Goal: Transaction & Acquisition: Subscribe to service/newsletter

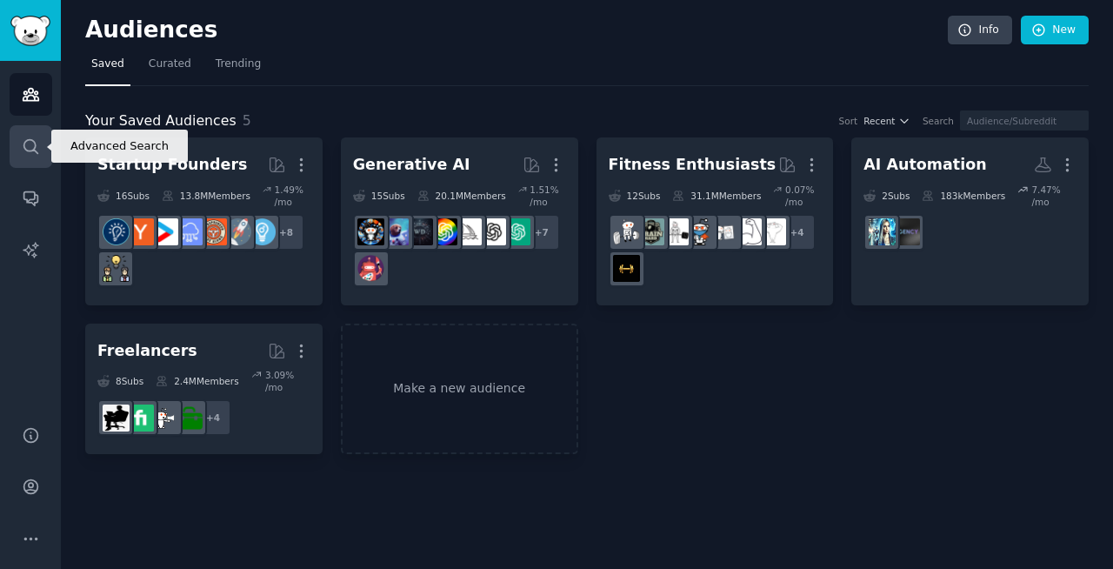
click at [30, 147] on icon "Sidebar" at bounding box center [31, 146] width 18 height 18
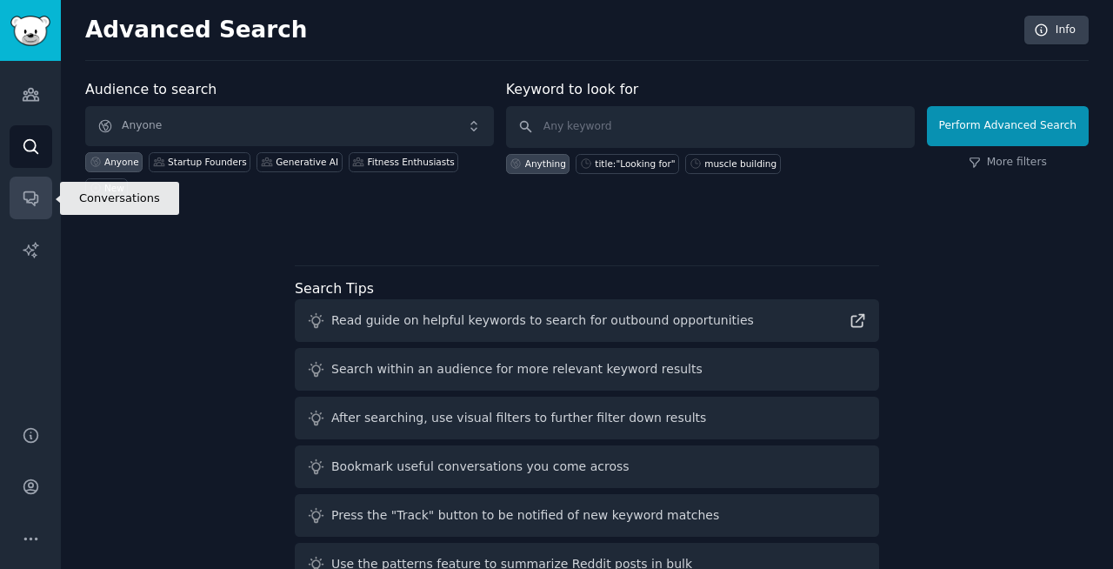
click at [26, 197] on icon "Sidebar" at bounding box center [31, 198] width 18 height 18
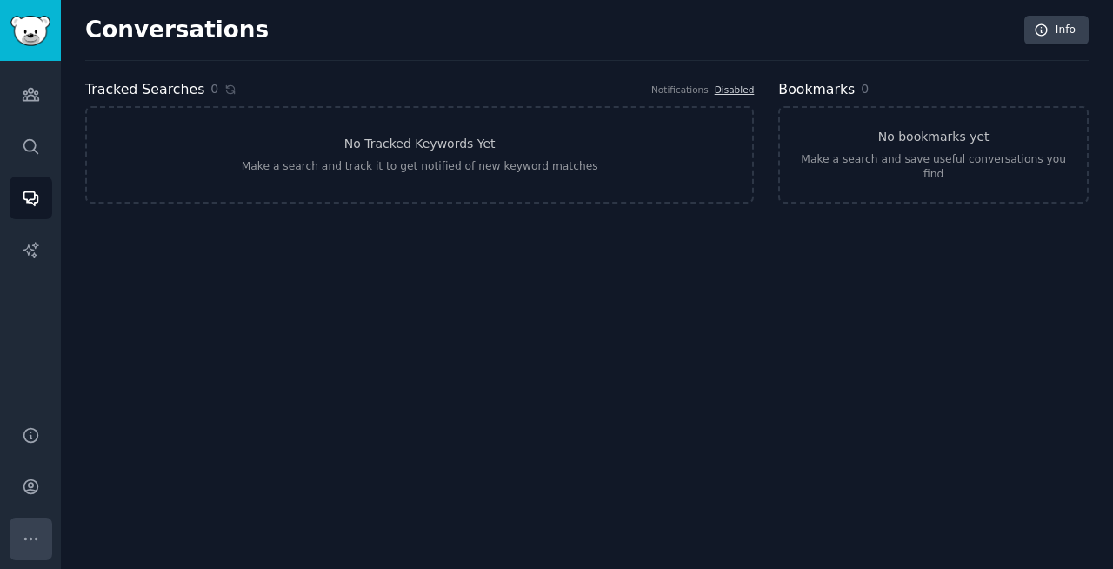
click at [23, 540] on icon "Sidebar" at bounding box center [31, 539] width 18 height 18
click at [40, 44] on img "Sidebar" at bounding box center [30, 31] width 40 height 30
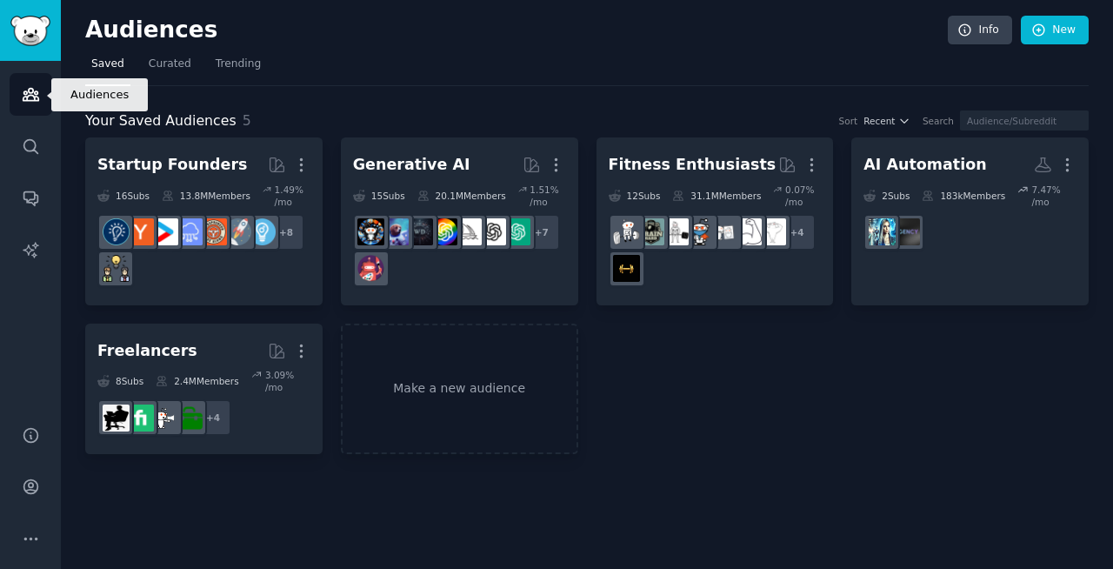
click at [33, 87] on icon "Sidebar" at bounding box center [31, 94] width 18 height 18
click at [162, 69] on span "Curated" at bounding box center [170, 65] width 43 height 16
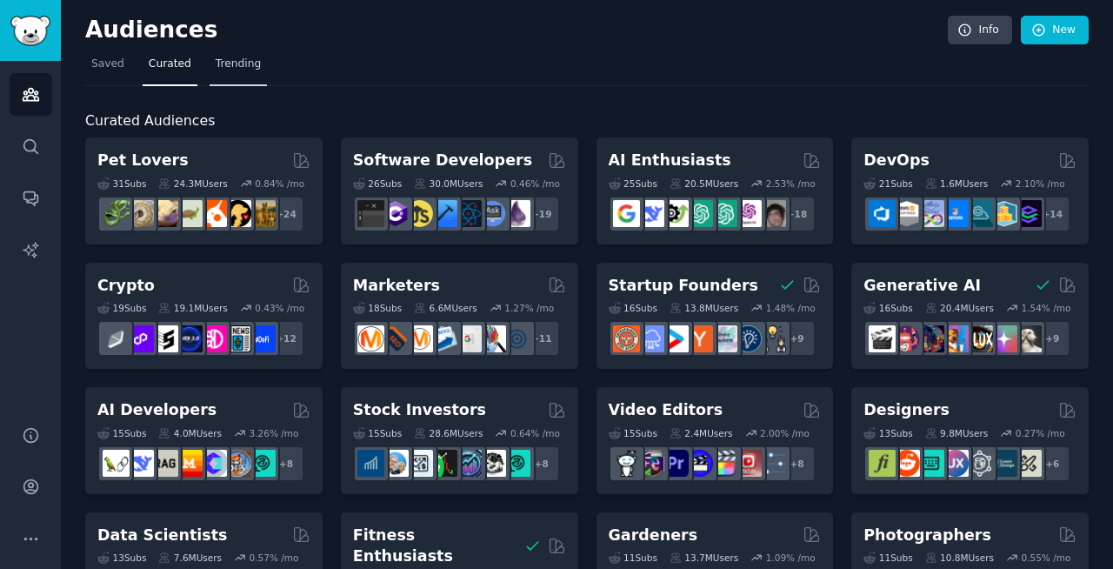
click at [236, 72] on link "Trending" at bounding box center [238, 68] width 57 height 36
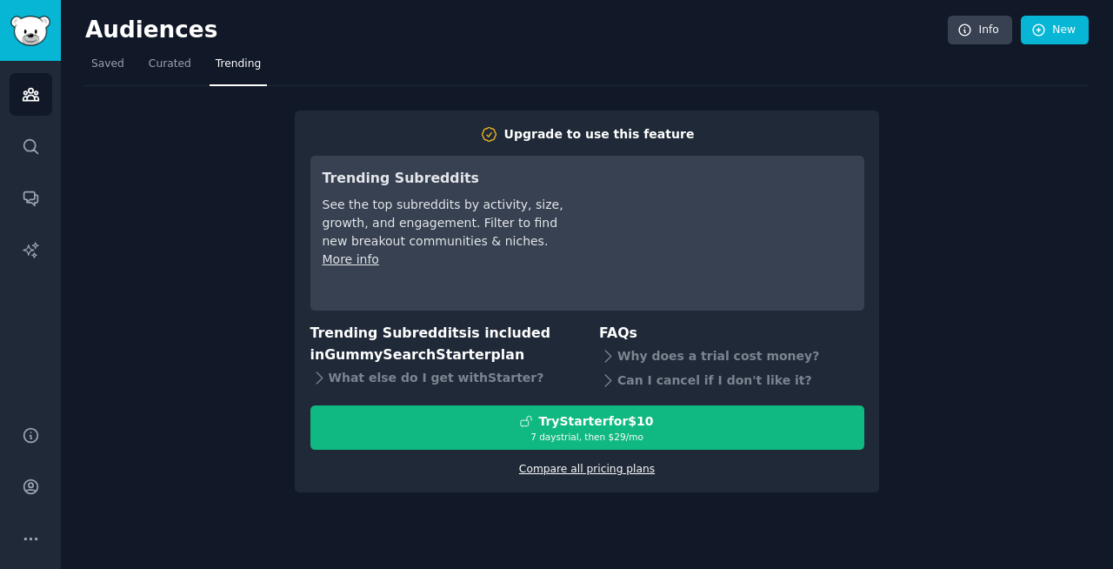
click at [570, 468] on link "Compare all pricing plans" at bounding box center [587, 469] width 136 height 12
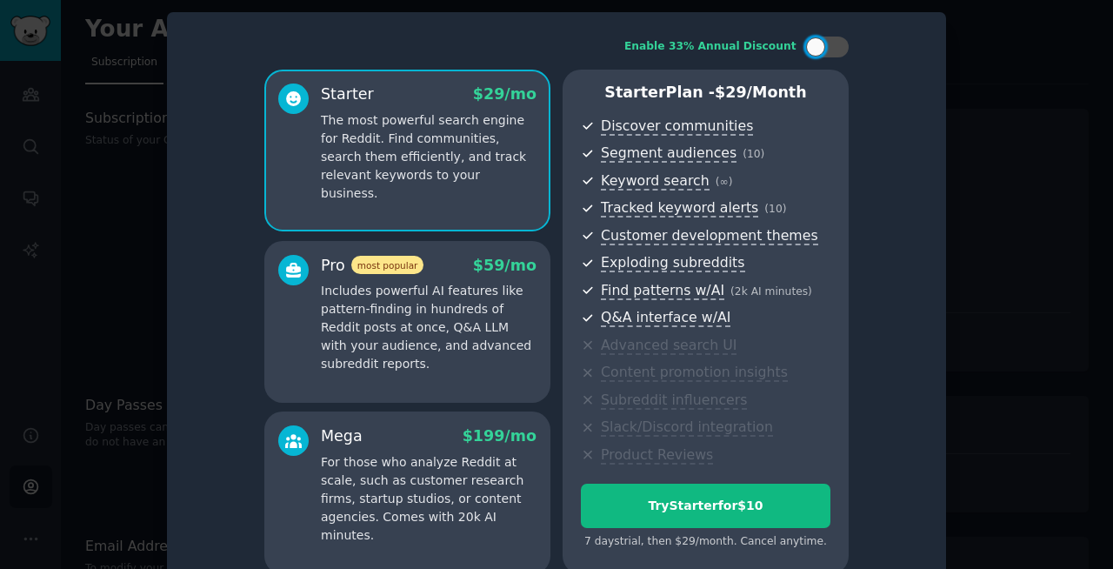
scroll to position [41, 0]
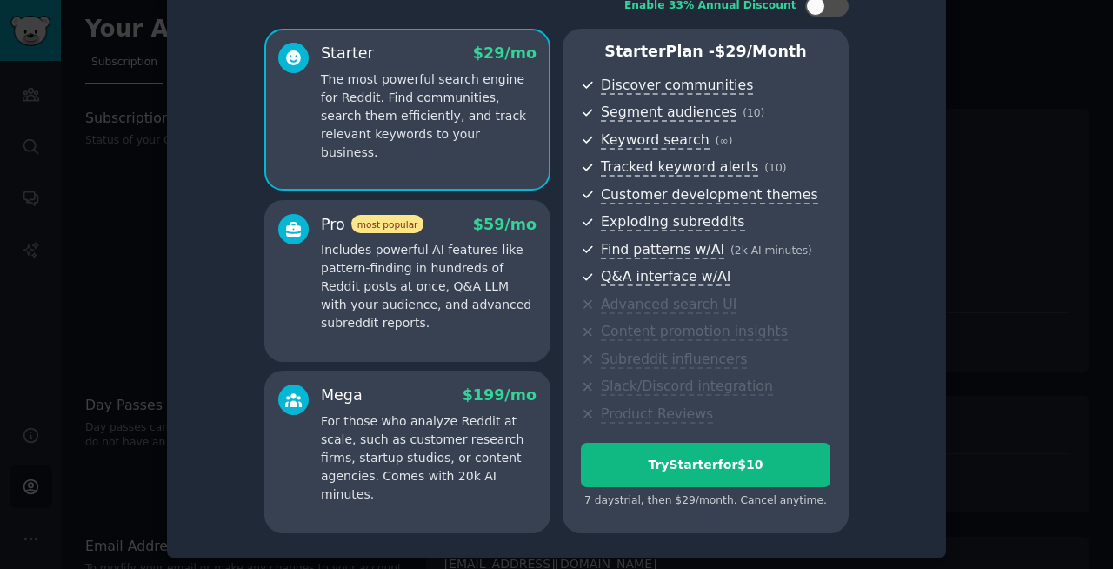
click at [383, 276] on p "Includes powerful AI features like pattern-finding in hundreds of Reddit posts …" at bounding box center [429, 286] width 216 height 91
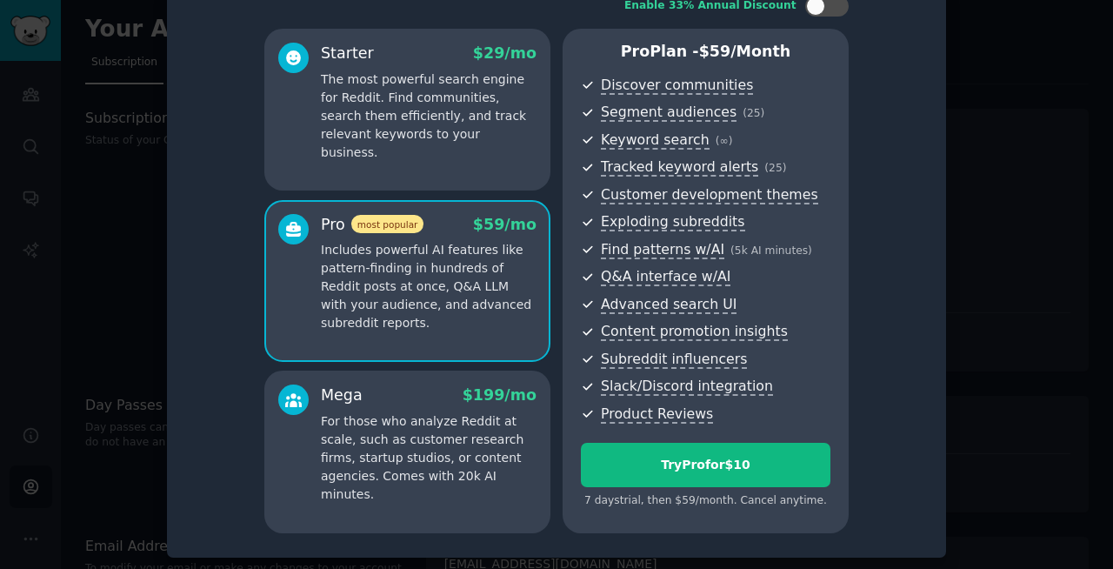
click at [401, 109] on p "The most powerful search engine for Reddit. Find communities, search them effic…" at bounding box center [429, 115] width 216 height 91
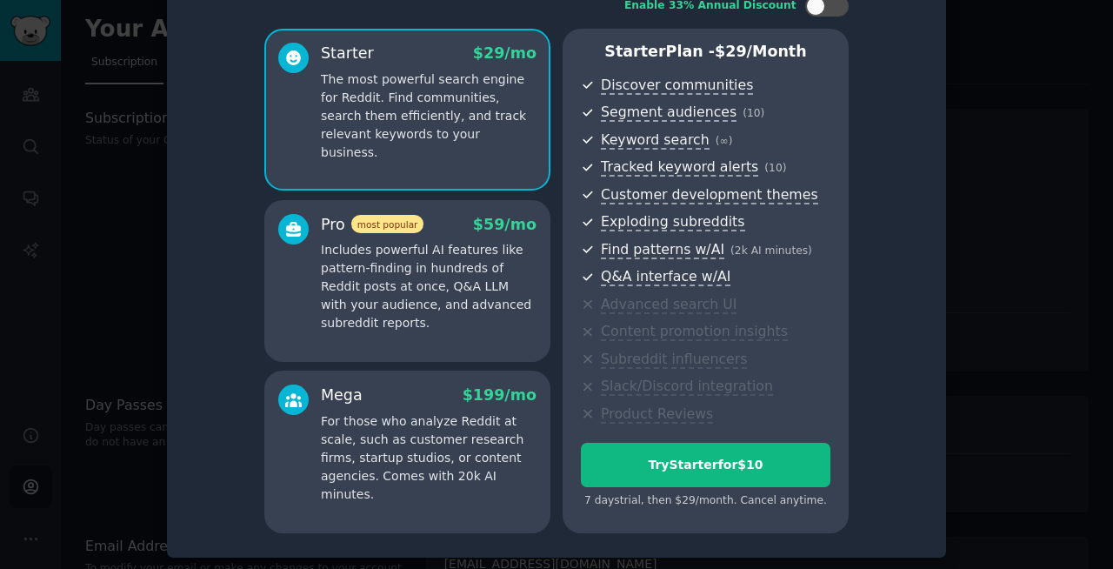
click at [454, 285] on p "Includes powerful AI features like pattern-finding in hundreds of Reddit posts …" at bounding box center [429, 286] width 216 height 91
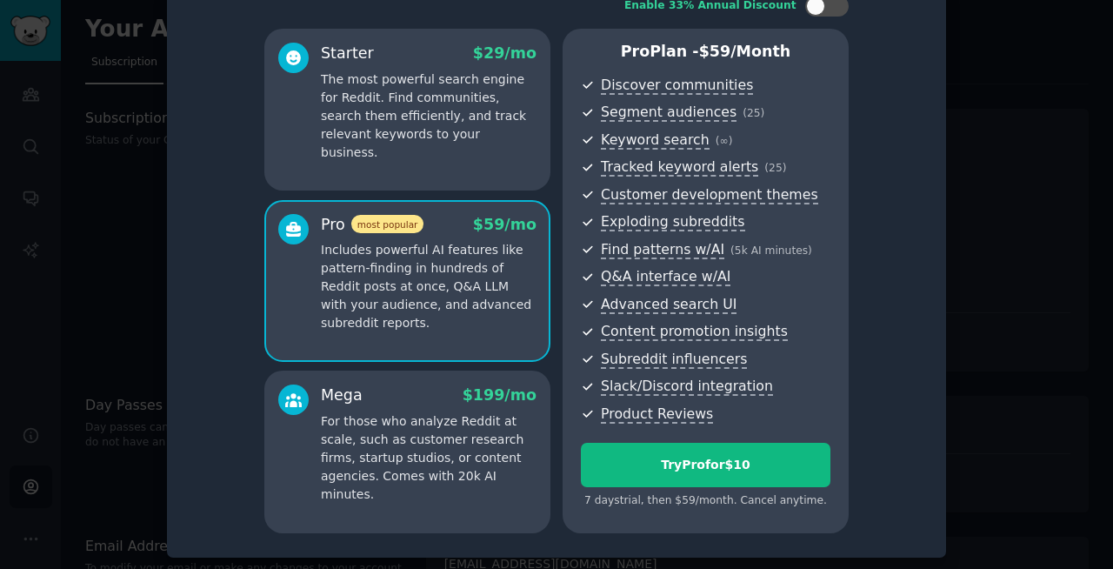
click at [429, 461] on p "For those who analyze Reddit at scale, such as customer research firms, startup…" at bounding box center [429, 457] width 216 height 91
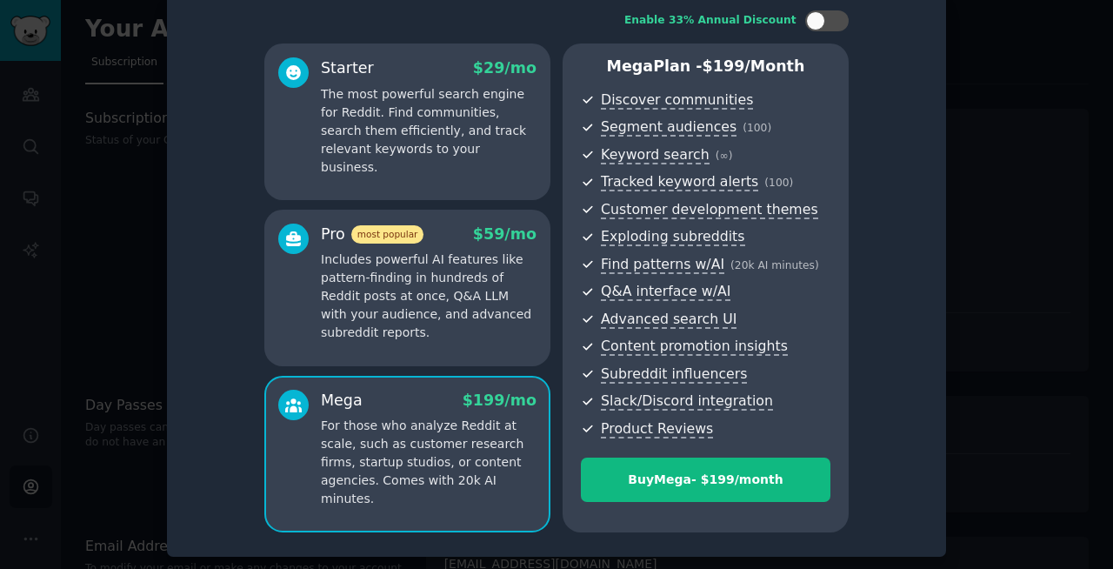
click at [430, 298] on p "Includes powerful AI features like pattern-finding in hundreds of Reddit posts …" at bounding box center [429, 295] width 216 height 91
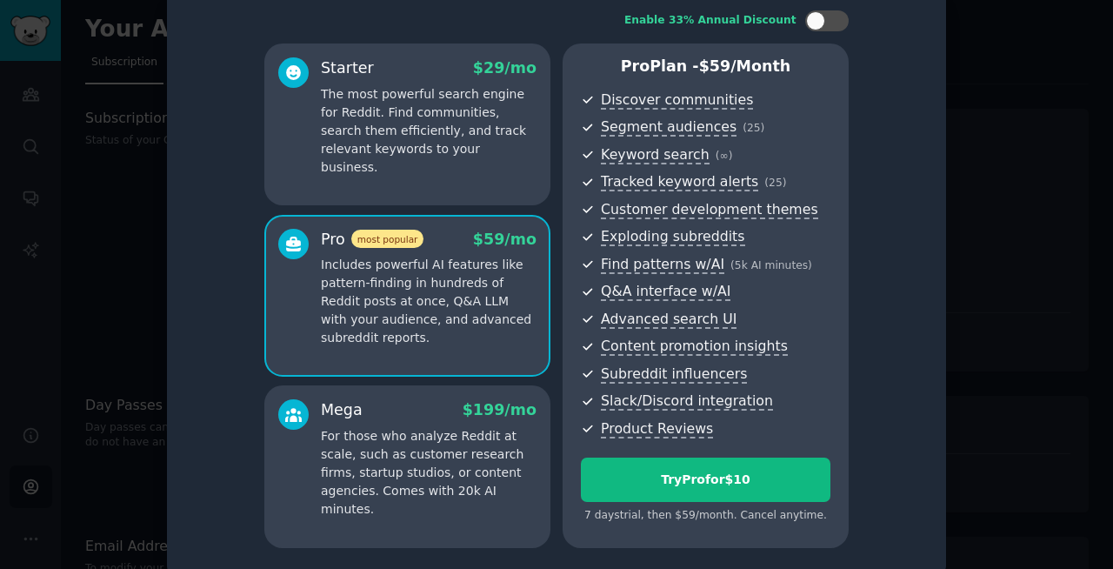
scroll to position [41, 0]
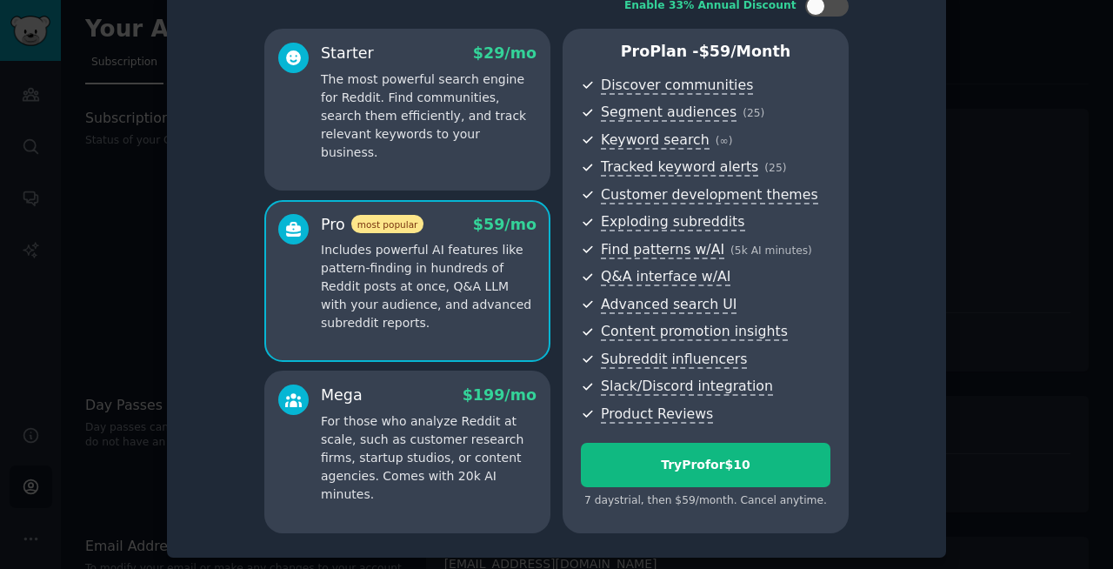
click at [417, 417] on p "For those who analyze Reddit at scale, such as customer research firms, startup…" at bounding box center [429, 457] width 216 height 91
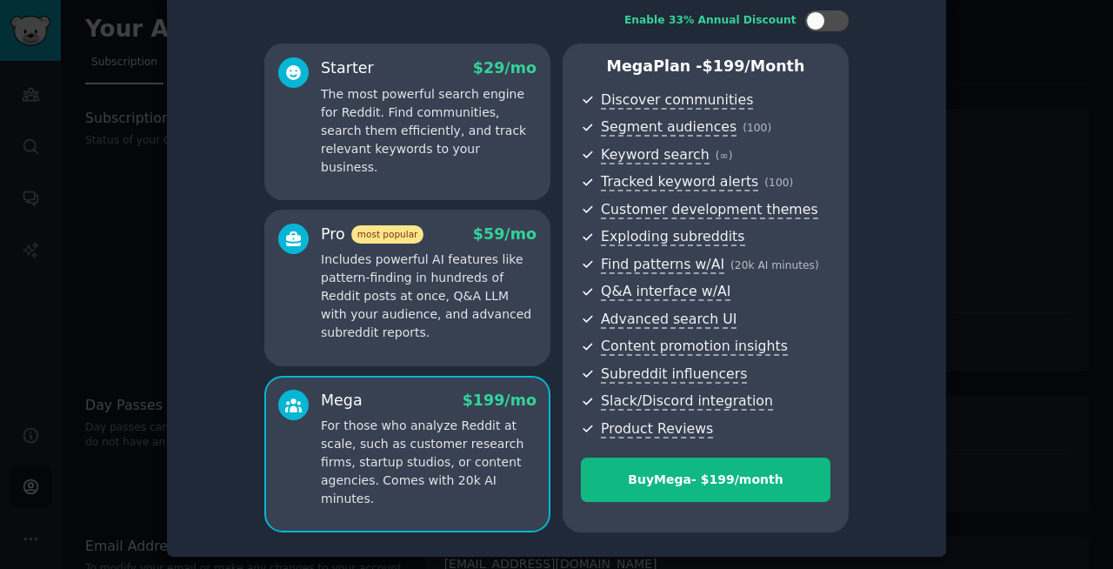
click at [417, 290] on p "Includes powerful AI features like pattern-finding in hundreds of Reddit posts …" at bounding box center [429, 295] width 216 height 91
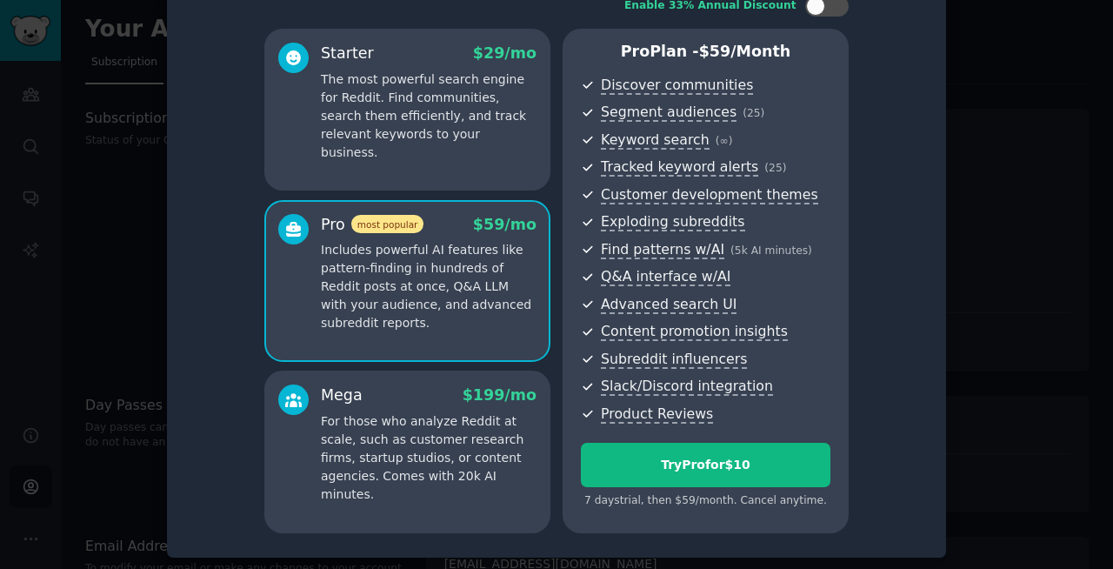
click at [411, 121] on p "The most powerful search engine for Reddit. Find communities, search them effic…" at bounding box center [429, 115] width 216 height 91
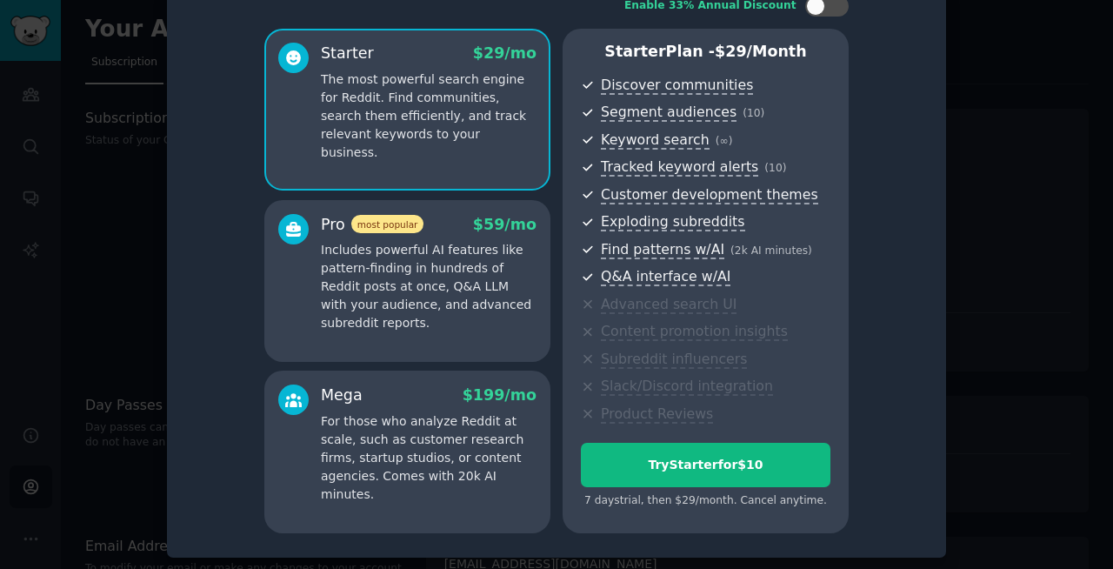
click at [406, 287] on p "Includes powerful AI features like pattern-finding in hundreds of Reddit posts …" at bounding box center [429, 286] width 216 height 91
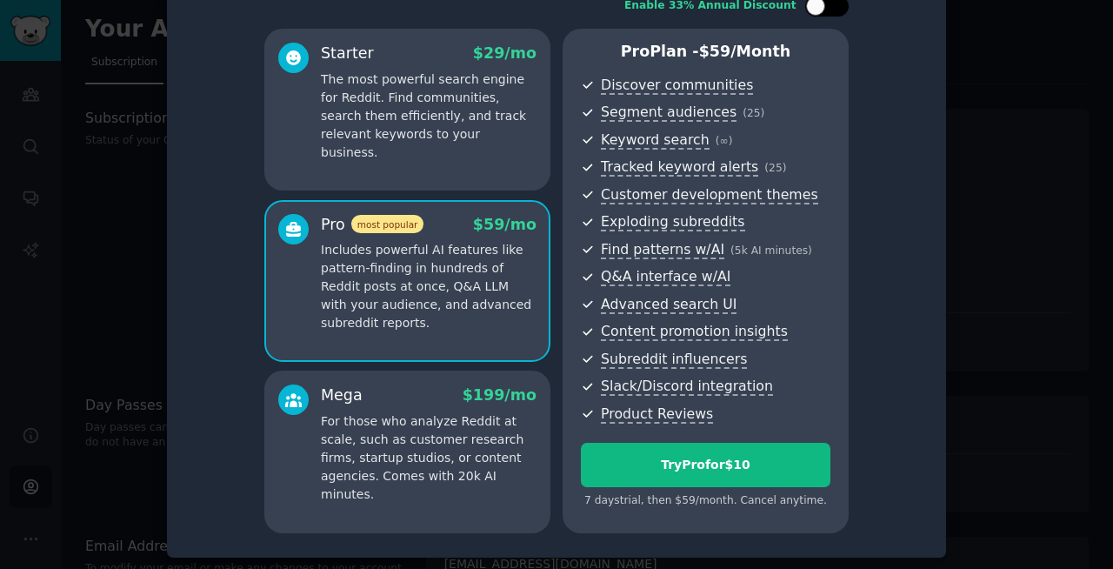
click at [817, 9] on div at bounding box center [815, 6] width 19 height 19
click at [817, 9] on icon at bounding box center [817, 7] width 10 height 10
checkbox input "false"
click at [413, 438] on p "For those who analyze Reddit at scale, such as customer research firms, startup…" at bounding box center [429, 457] width 216 height 91
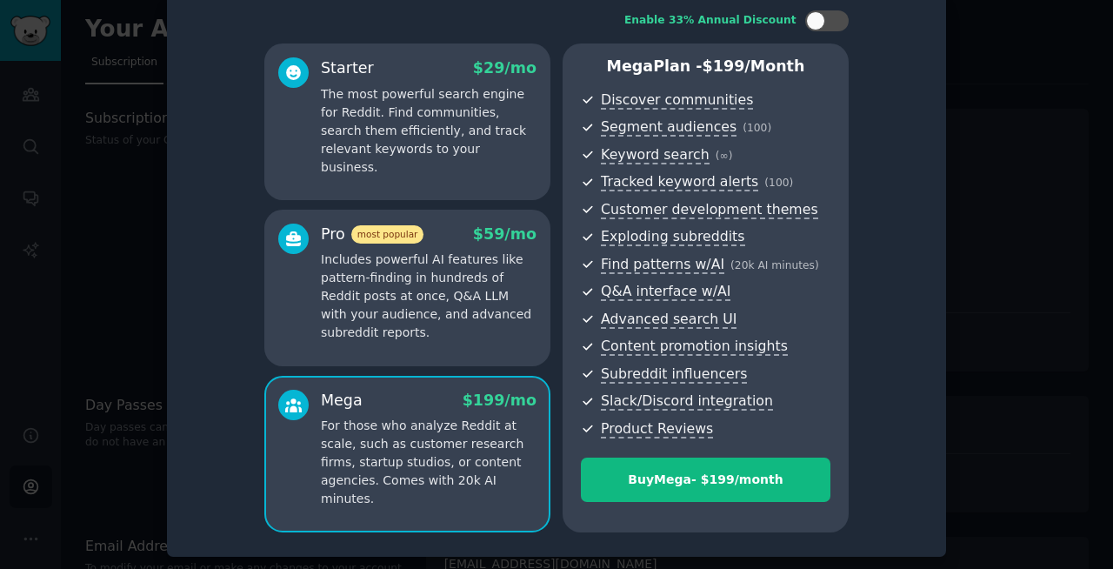
click at [410, 314] on p "Includes powerful AI features like pattern-finding in hundreds of Reddit posts …" at bounding box center [429, 295] width 216 height 91
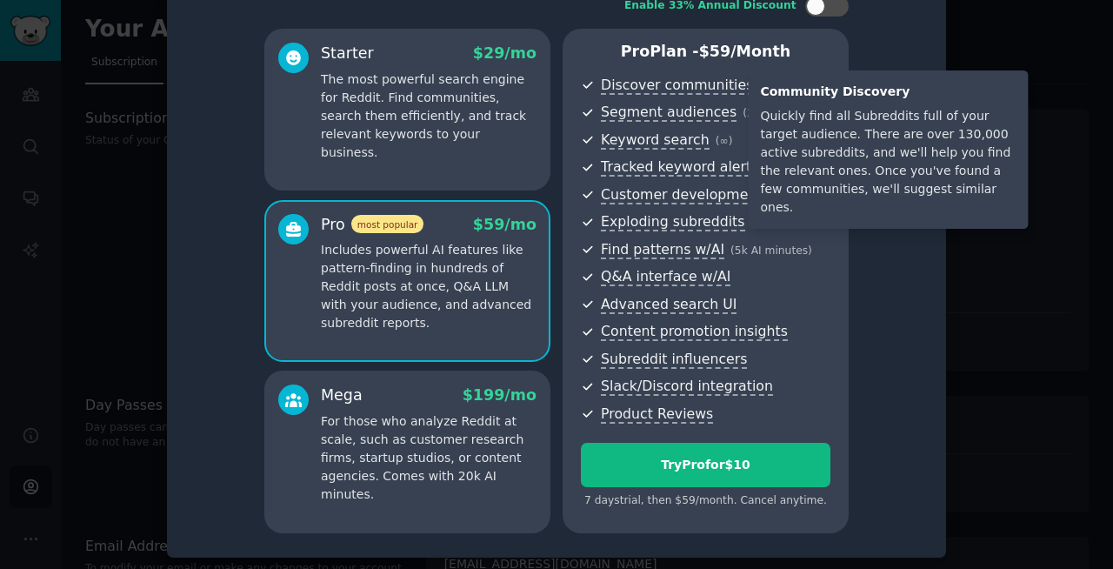
click at [701, 82] on span "Discover communities" at bounding box center [677, 86] width 152 height 18
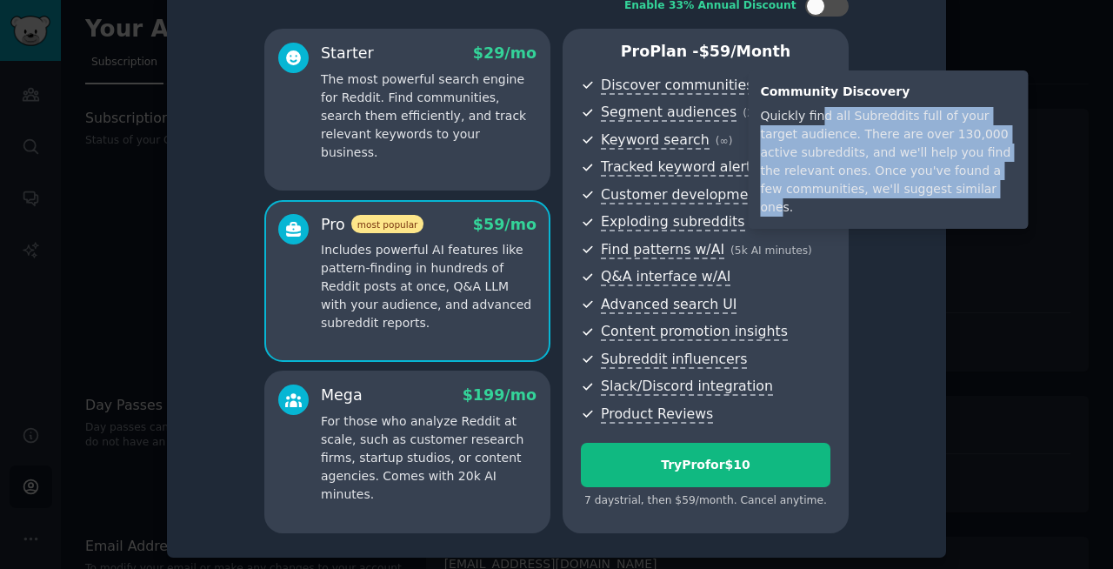
drag, startPoint x: 819, startPoint y: 117, endPoint x: 975, endPoint y: 189, distance: 171.6
click at [975, 189] on div "Quickly find all Subreddits full of your target audience. There are over 130,00…" at bounding box center [888, 162] width 256 height 110
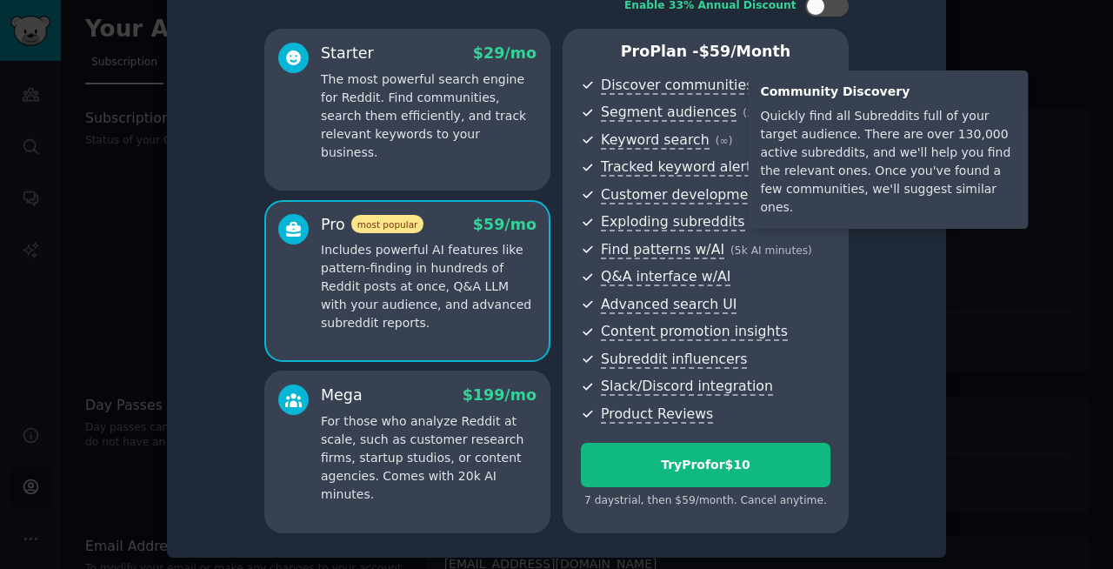
click at [798, 112] on div "Quickly find all Subreddits full of your target audience. There are over 130,00…" at bounding box center [888, 162] width 256 height 110
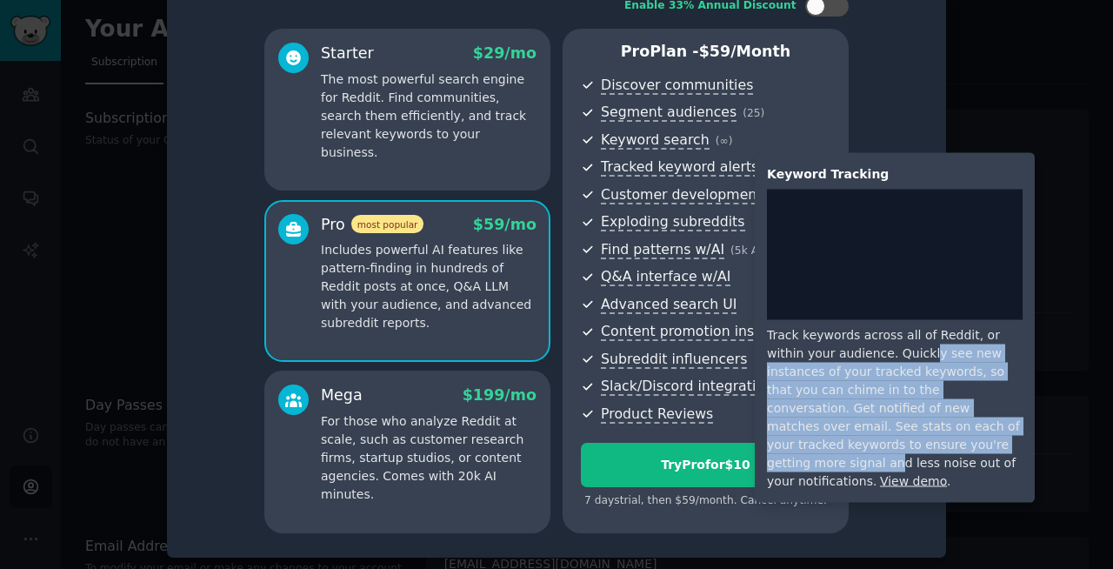
drag, startPoint x: 890, startPoint y: 352, endPoint x: 891, endPoint y: 443, distance: 90.5
click at [891, 443] on div "Track keywords across all of Reddit, or within your audience. Quickly see new i…" at bounding box center [895, 408] width 256 height 164
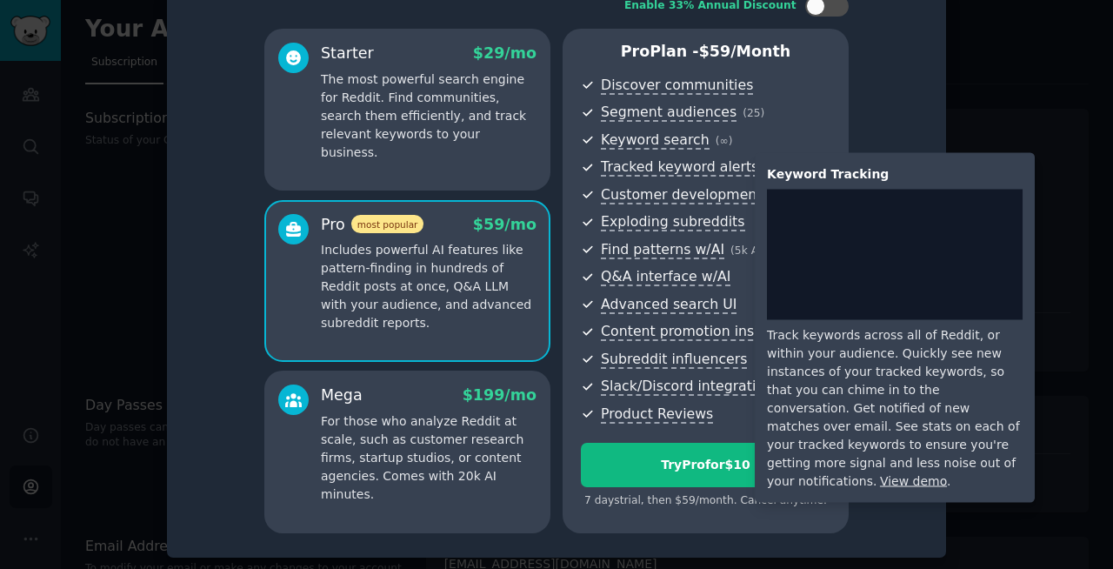
click at [880, 474] on link "View demo" at bounding box center [913, 481] width 67 height 14
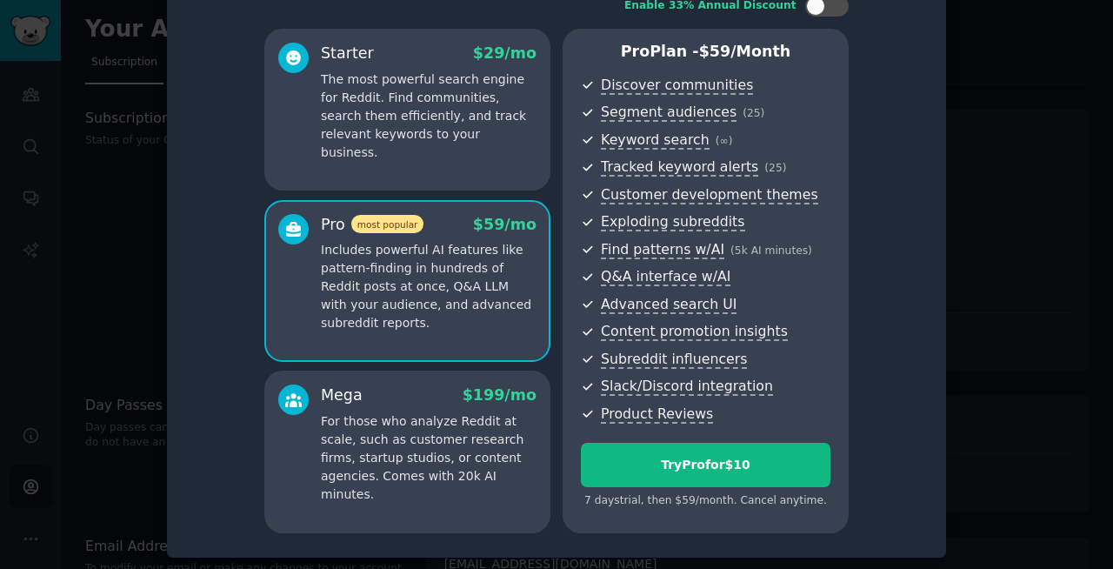
click at [985, 223] on div at bounding box center [556, 284] width 1113 height 569
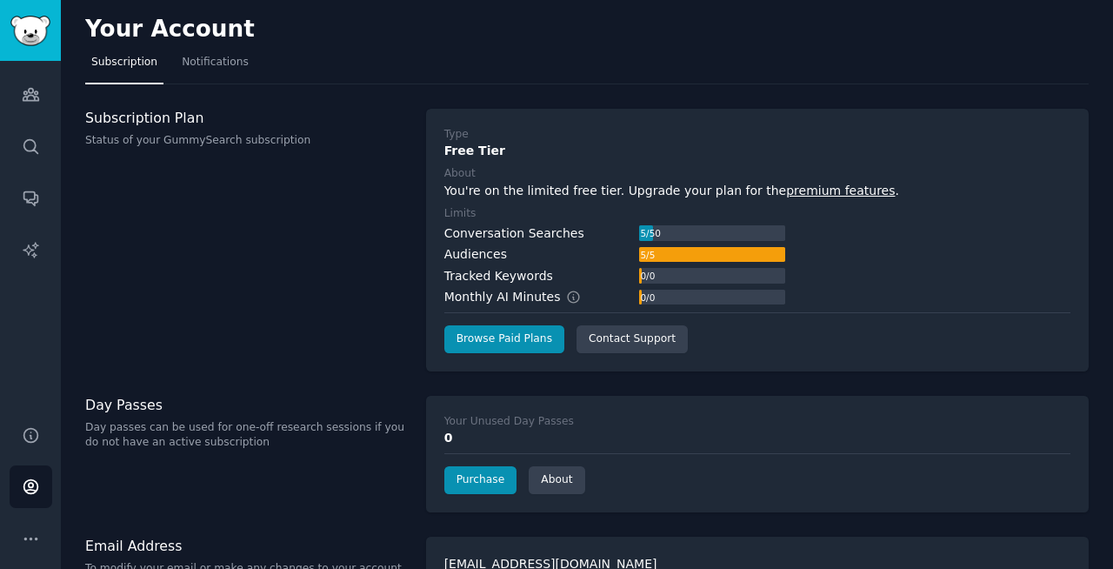
click at [113, 60] on span "Subscription" at bounding box center [124, 63] width 66 height 16
drag, startPoint x: 224, startPoint y: 68, endPoint x: 224, endPoint y: 99, distance: 31.3
click at [224, 69] on span "Notifications" at bounding box center [215, 63] width 67 height 16
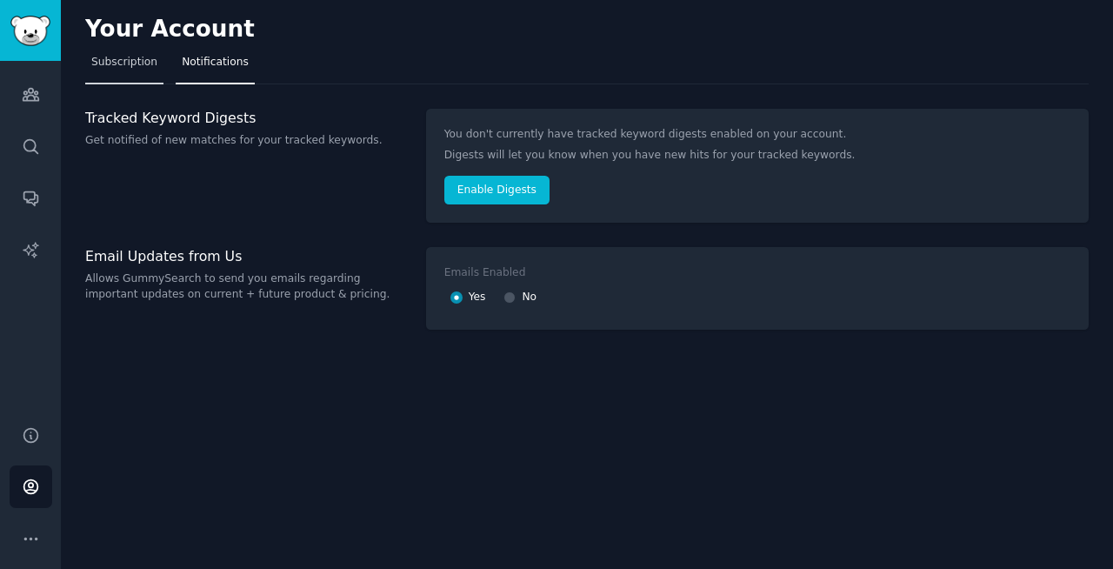
click at [117, 60] on span "Subscription" at bounding box center [124, 63] width 66 height 16
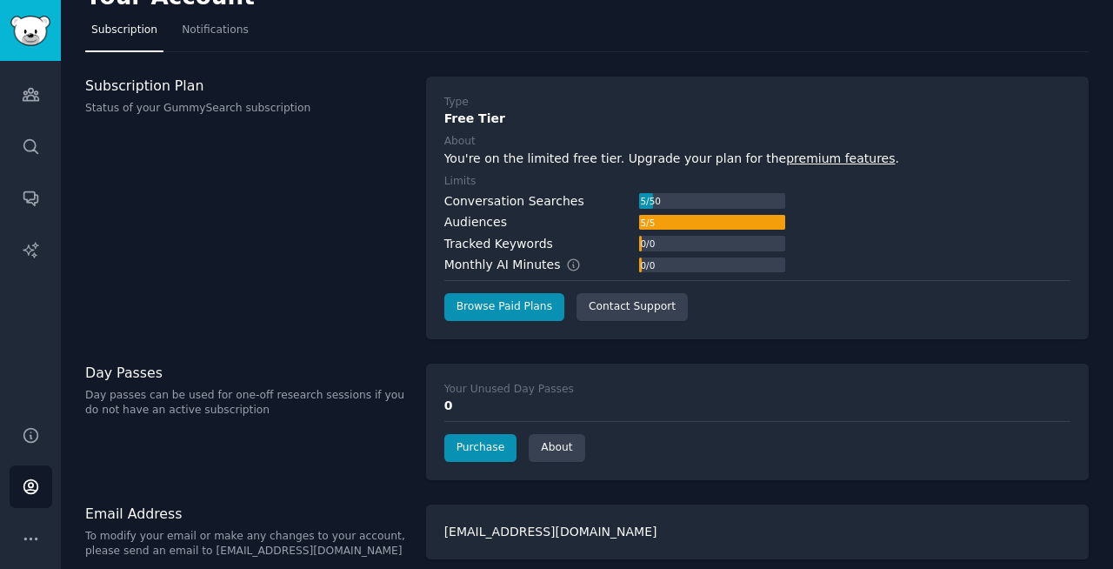
scroll to position [46, 0]
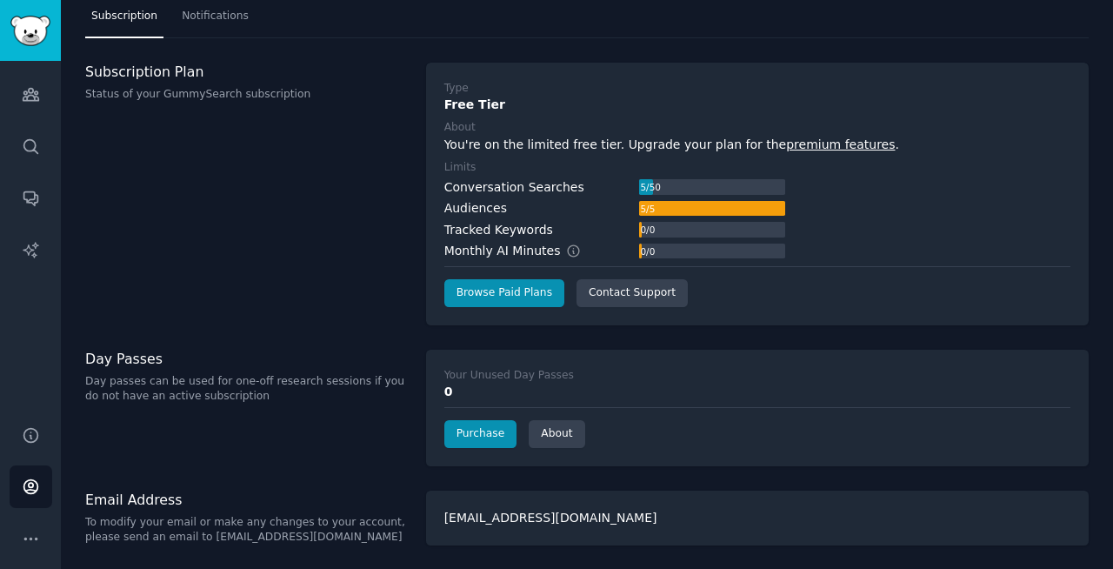
click at [252, 380] on p "Day passes can be used for one-off research sessions if you do not have an acti…" at bounding box center [246, 389] width 323 height 30
click at [477, 436] on link "Purchase" at bounding box center [480, 434] width 73 height 28
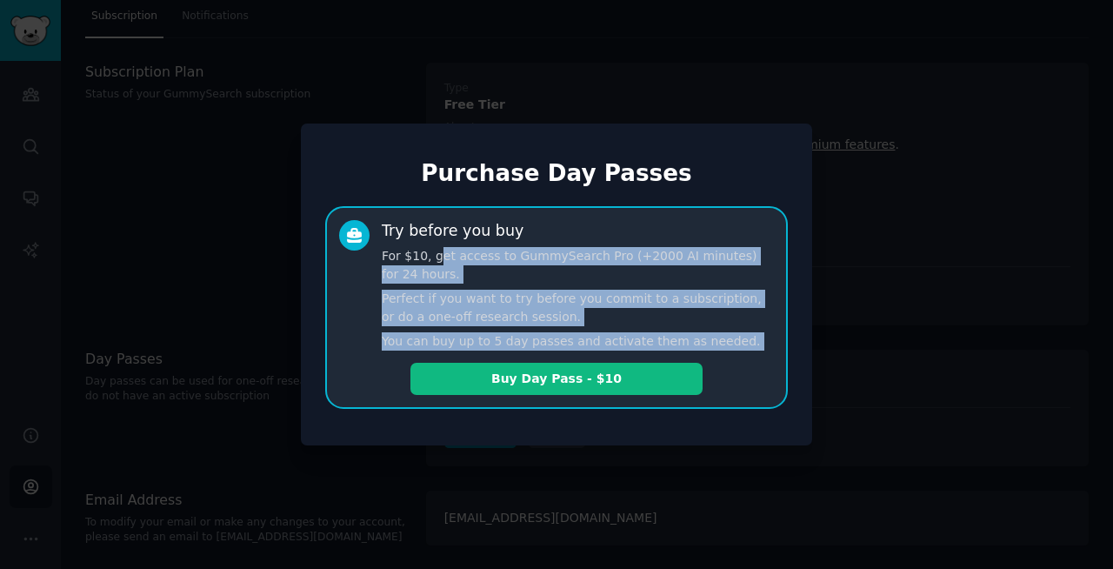
drag, startPoint x: 440, startPoint y: 258, endPoint x: 741, endPoint y: 357, distance: 316.5
click at [741, 357] on div "Try before you buy For $10, get access to GummySearch Pro (+2000 AI minutes) fo…" at bounding box center [556, 307] width 463 height 203
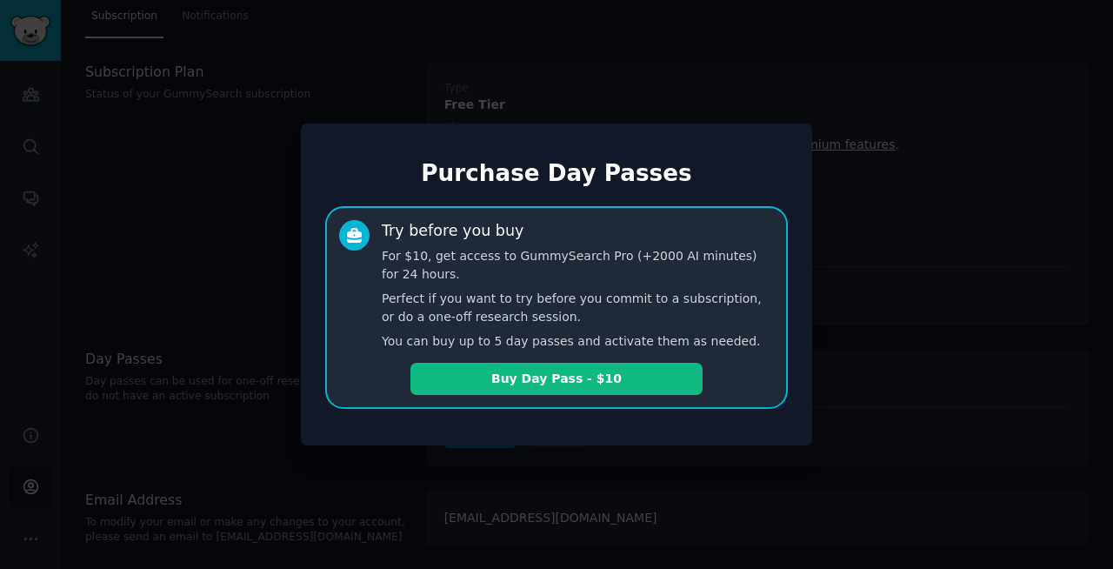
click at [214, 251] on div at bounding box center [556, 284] width 1113 height 569
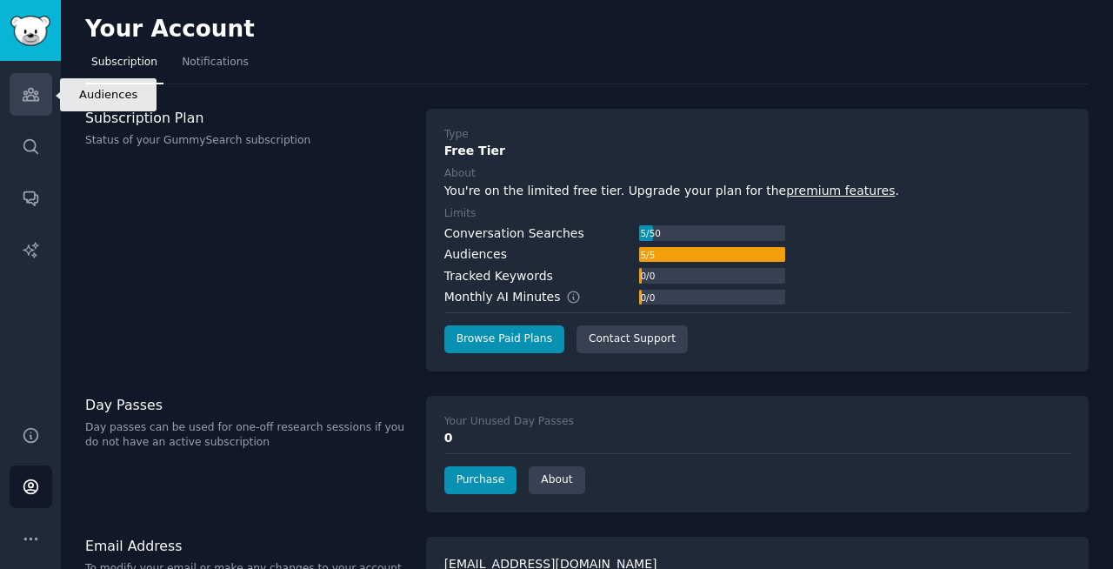
click at [30, 91] on icon "Sidebar" at bounding box center [31, 94] width 18 height 18
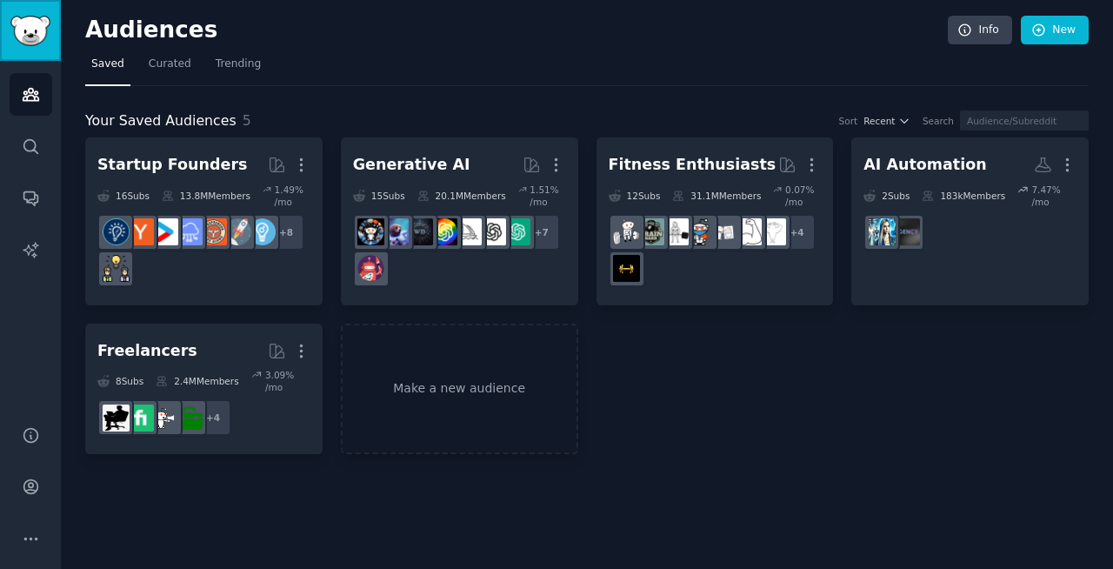
click at [28, 16] on img "Sidebar" at bounding box center [30, 31] width 40 height 30
click at [19, 40] on img "Sidebar" at bounding box center [30, 31] width 40 height 30
click at [22, 213] on link "Conversations" at bounding box center [31, 198] width 43 height 43
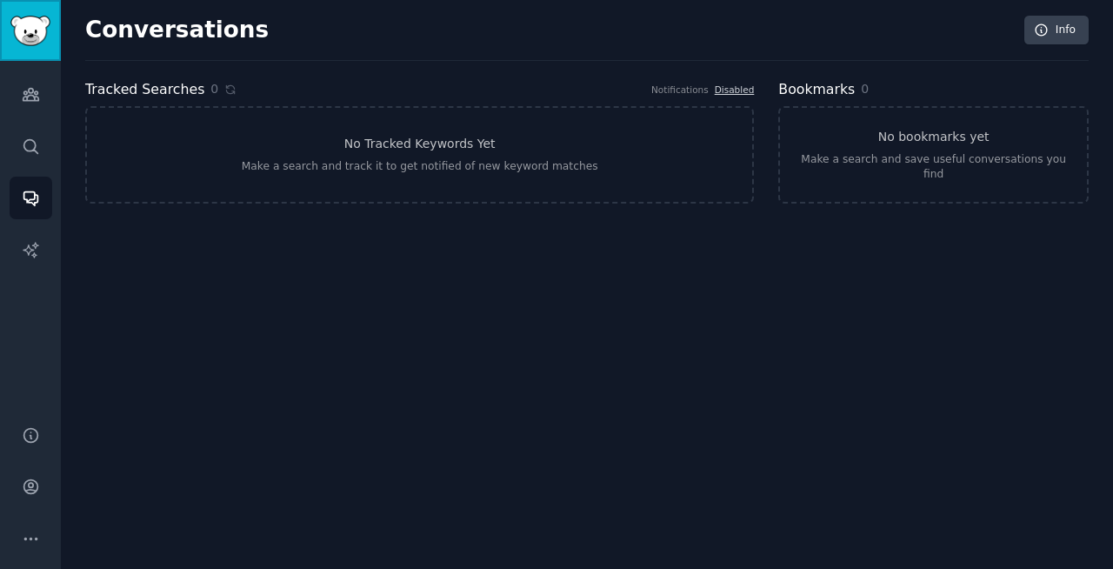
click at [32, 28] on img "Sidebar" at bounding box center [30, 31] width 40 height 30
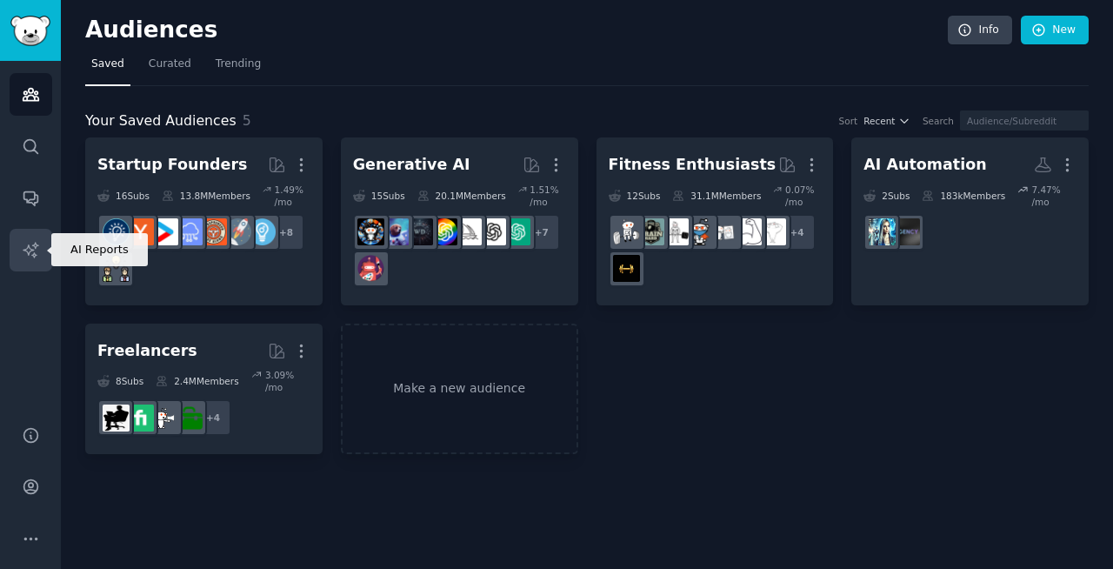
click at [32, 252] on icon "Sidebar" at bounding box center [31, 250] width 18 height 18
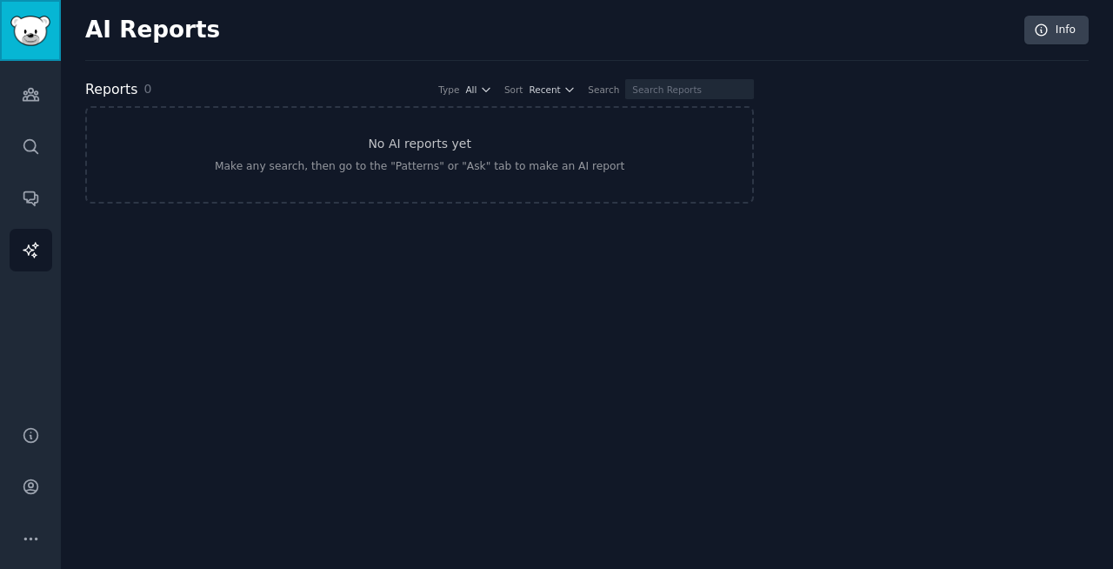
click at [35, 23] on img "Sidebar" at bounding box center [30, 31] width 40 height 30
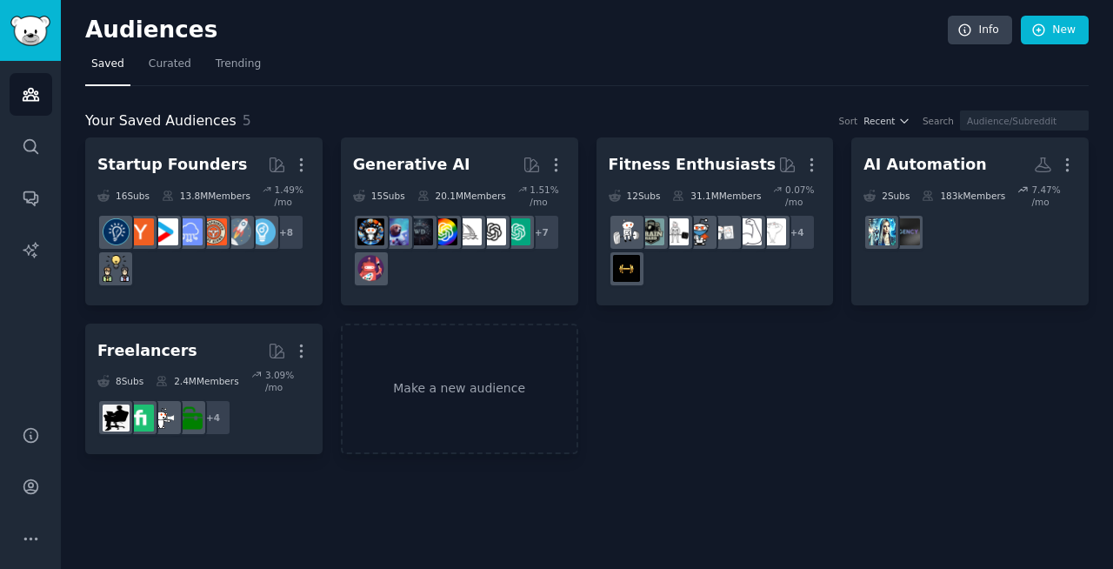
click at [149, 123] on span "Your Saved Audiences" at bounding box center [160, 121] width 151 height 22
click at [432, 391] on link "Make a new audience" at bounding box center [459, 389] width 237 height 131
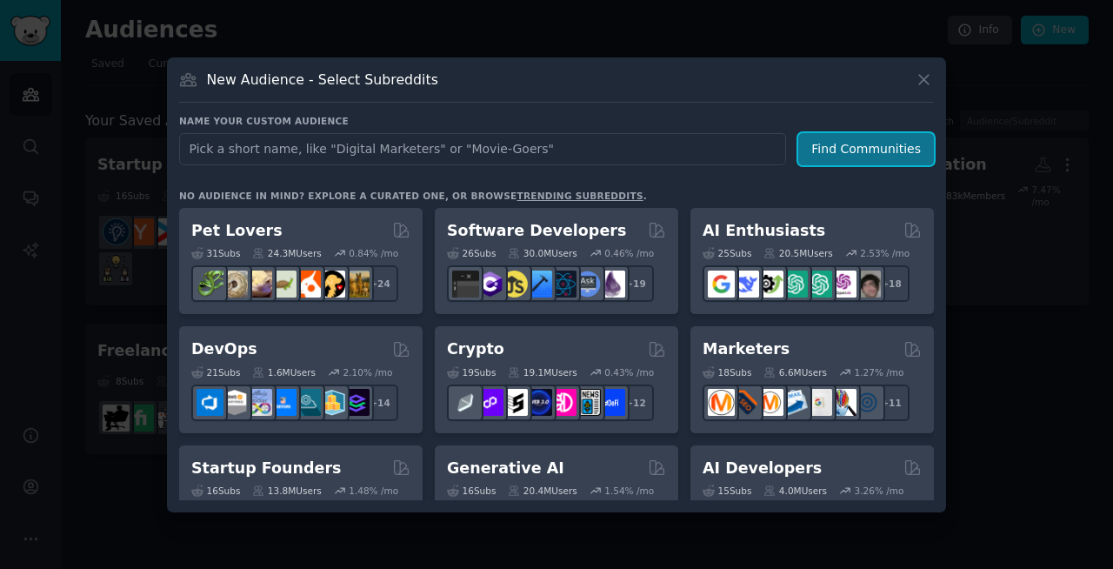
click at [866, 151] on button "Find Communities" at bounding box center [866, 149] width 136 height 32
drag, startPoint x: 306, startPoint y: 195, endPoint x: 450, endPoint y: 198, distance: 144.4
click at [450, 198] on div "No audience in mind? Explore a curated one, or browse trending subreddits ." at bounding box center [413, 196] width 468 height 12
click at [550, 195] on link "trending subreddits" at bounding box center [580, 195] width 126 height 10
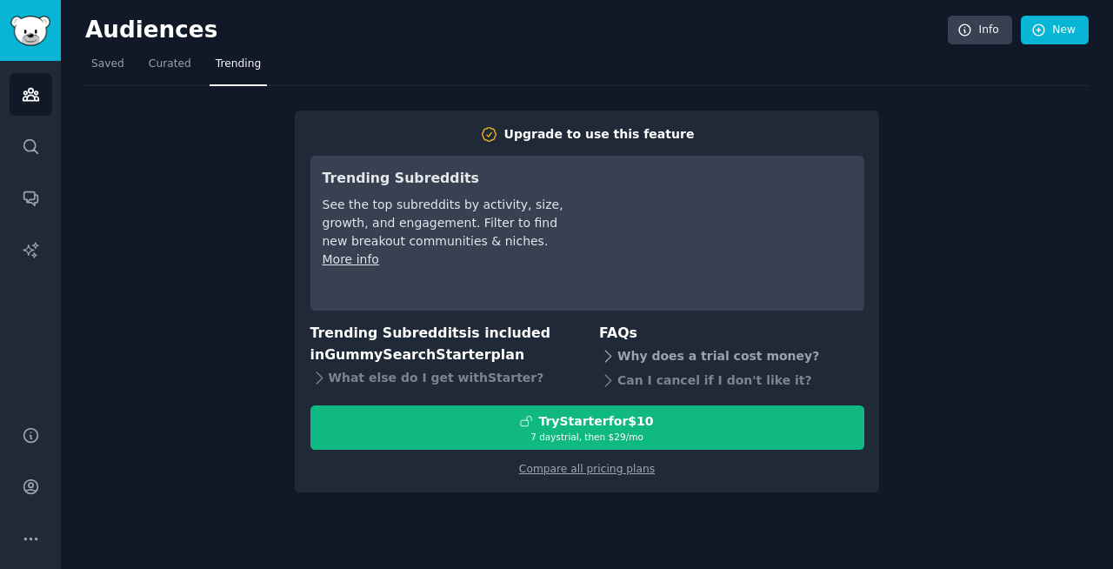
click at [608, 357] on icon at bounding box center [608, 355] width 6 height 11
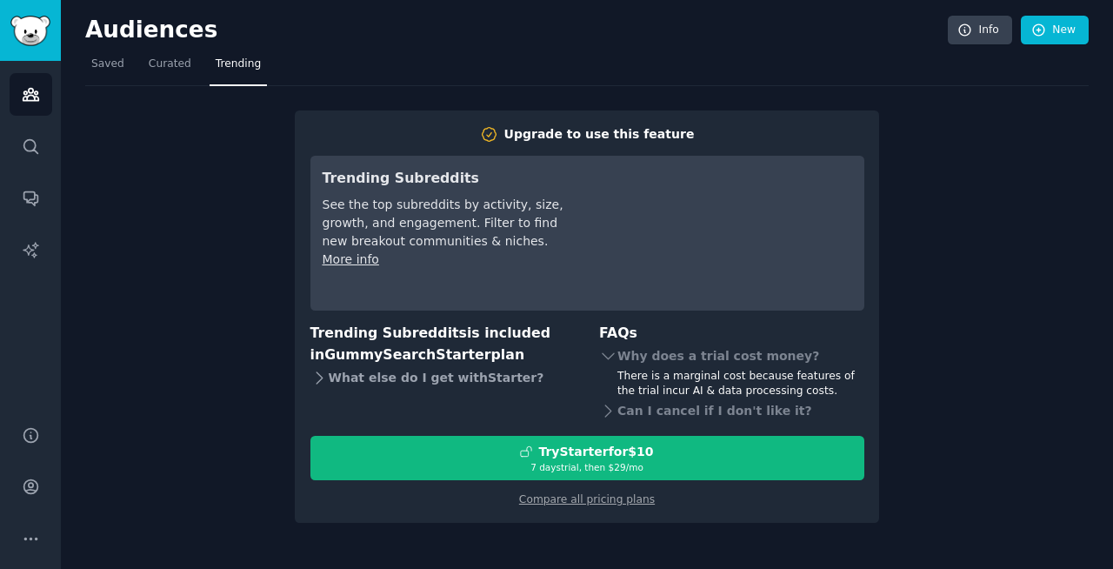
click at [319, 375] on icon at bounding box center [320, 376] width 6 height 11
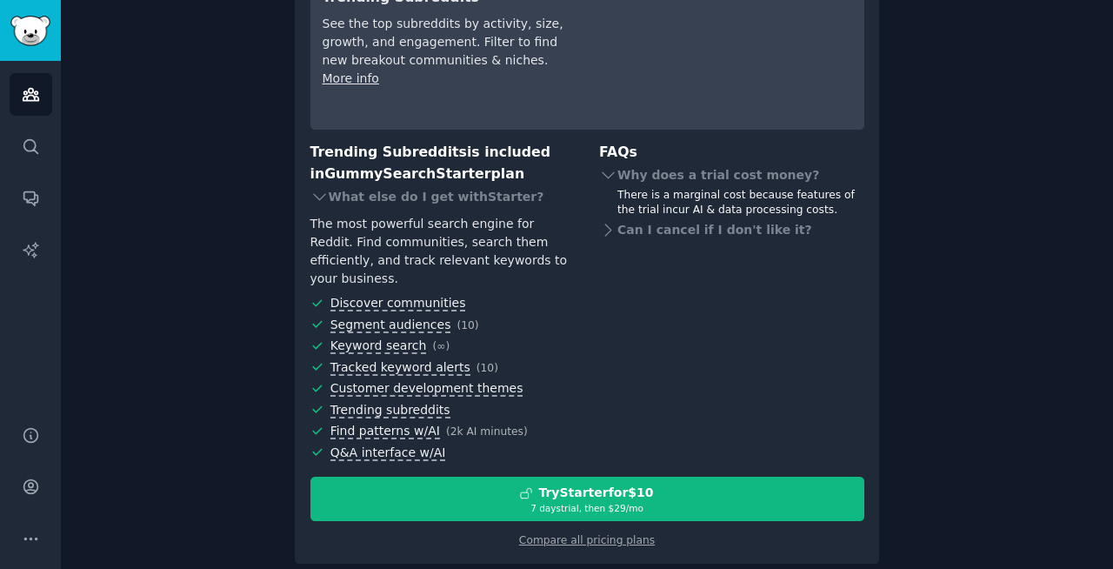
scroll to position [182, 0]
click at [1047, 209] on div "Upgrade to use this feature Trending Subreddits See the top subreddits by activ…" at bounding box center [587, 233] width 1004 height 659
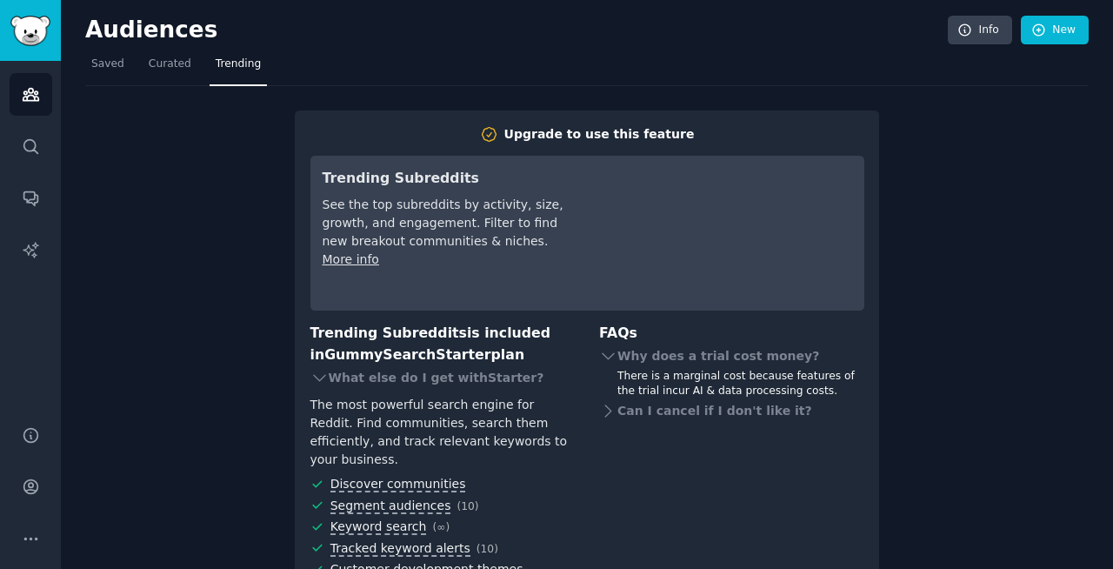
scroll to position [1, 0]
